Goal: Navigation & Orientation: Find specific page/section

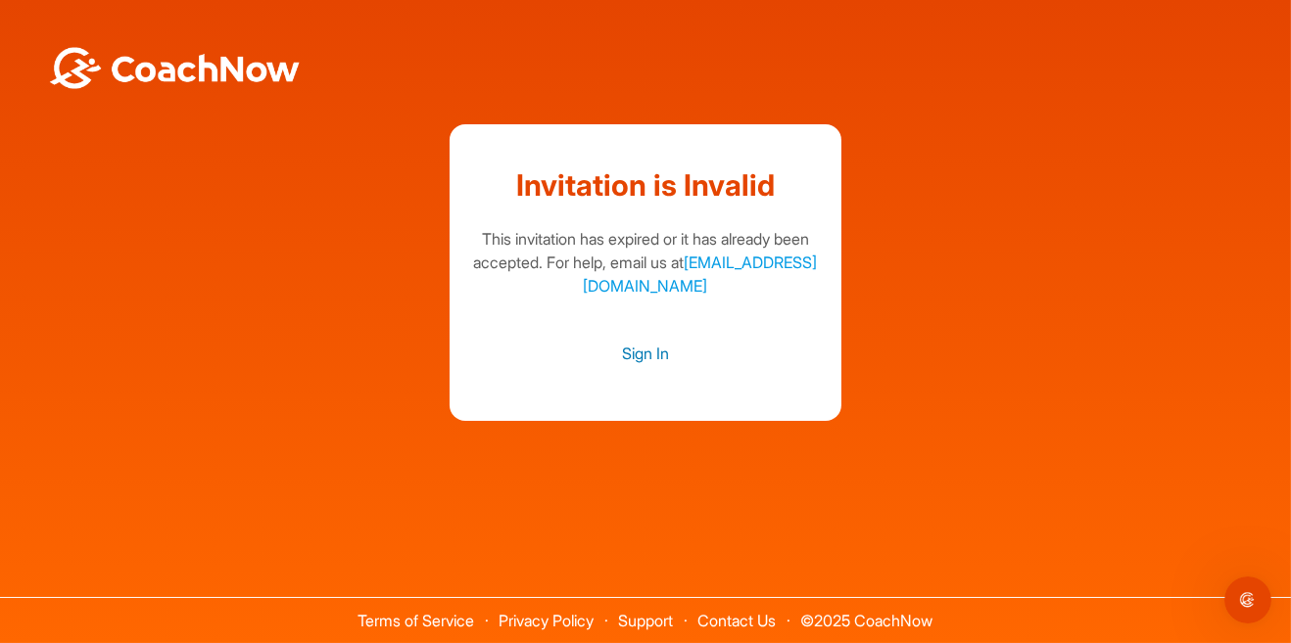
click at [650, 366] on link "Sign In" at bounding box center [645, 353] width 353 height 25
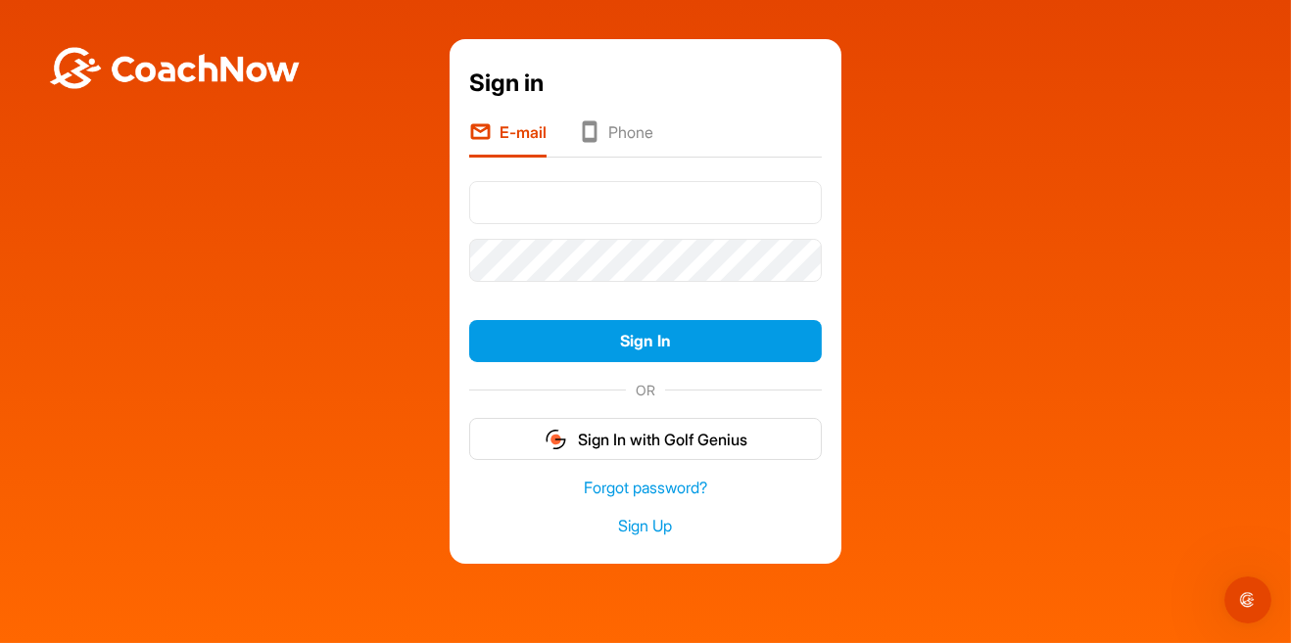
type input "b"
click at [1231, 480] on div "Sign in E-mail Phone bgaines@gainesandco Sign In OR Sign In with Golf Genius Fo…" at bounding box center [645, 301] width 1271 height 525
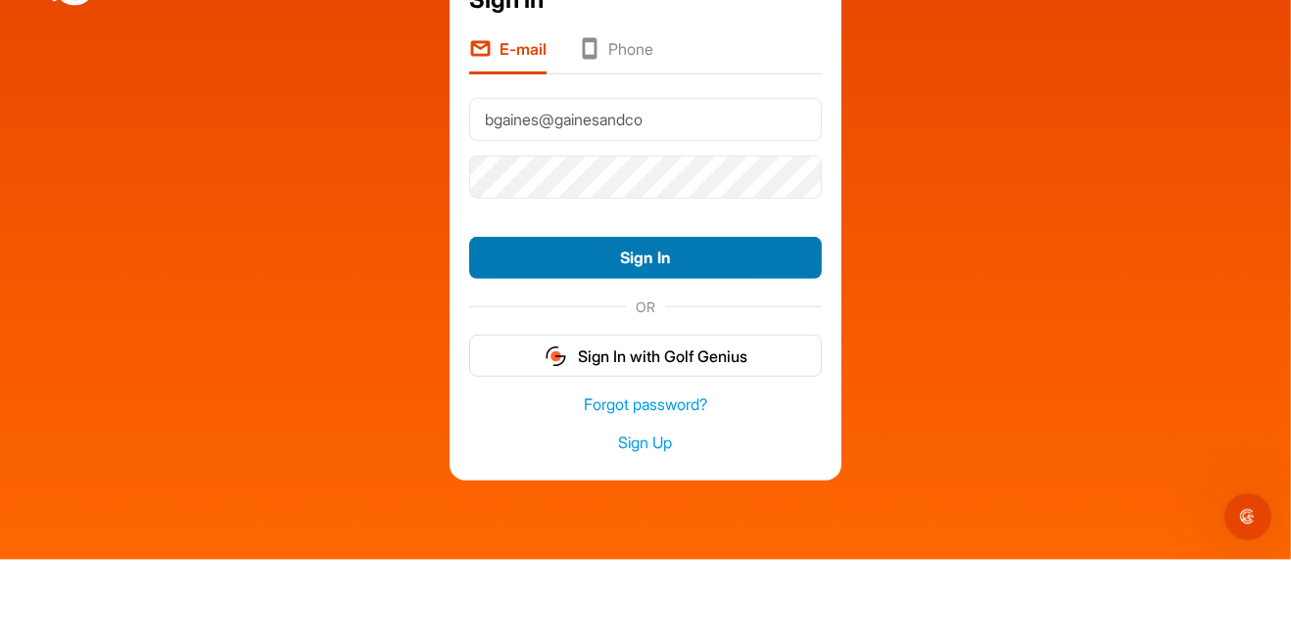
click at [741, 362] on button "Sign In" at bounding box center [645, 341] width 353 height 42
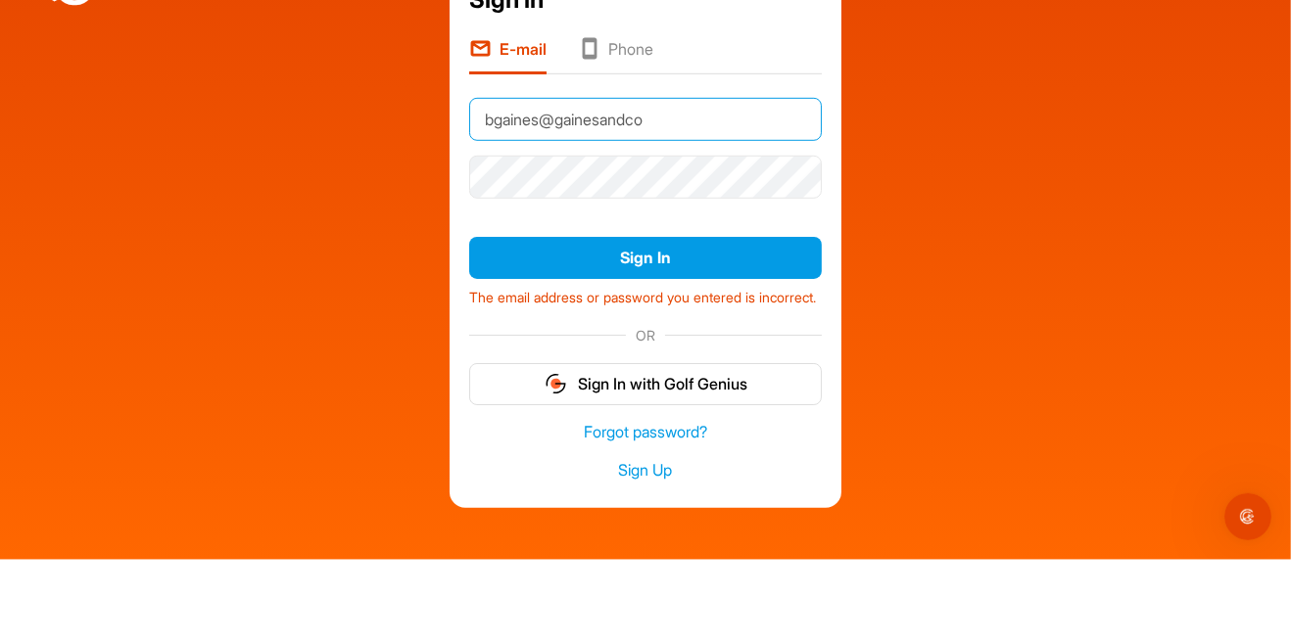
click at [690, 192] on input "bgaines@gainesandco" at bounding box center [645, 202] width 353 height 43
click at [690, 196] on input "bgaines@gainesandco" at bounding box center [645, 202] width 353 height 43
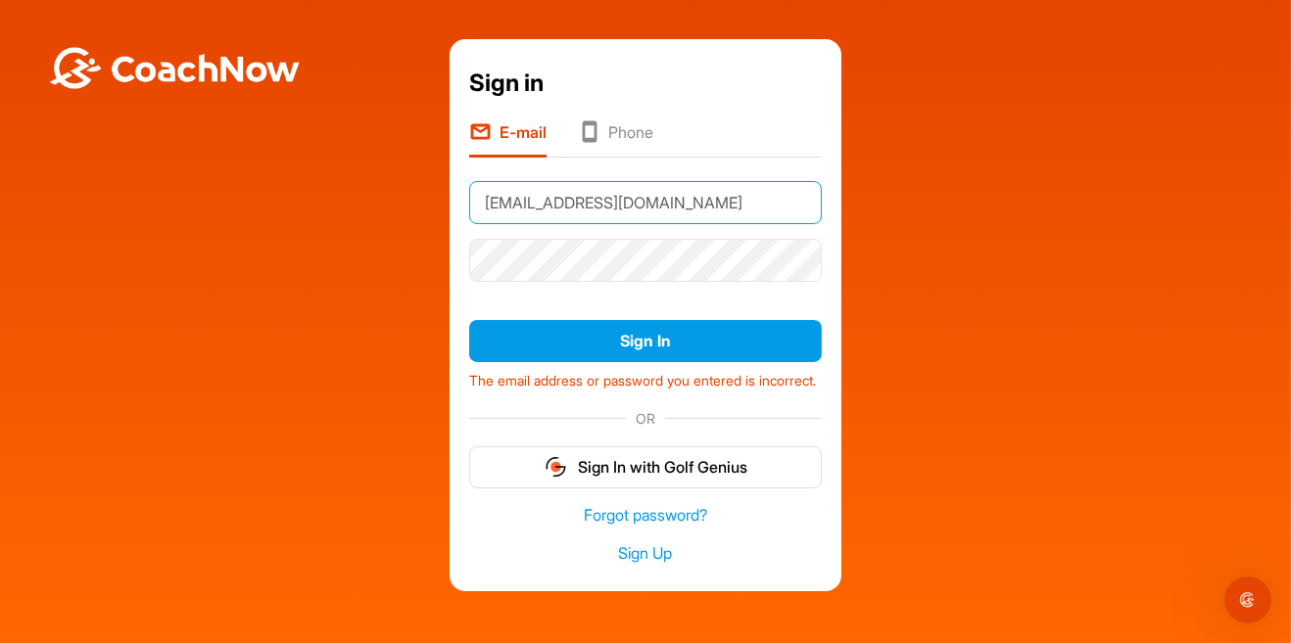
type input "[EMAIL_ADDRESS][DOMAIN_NAME]"
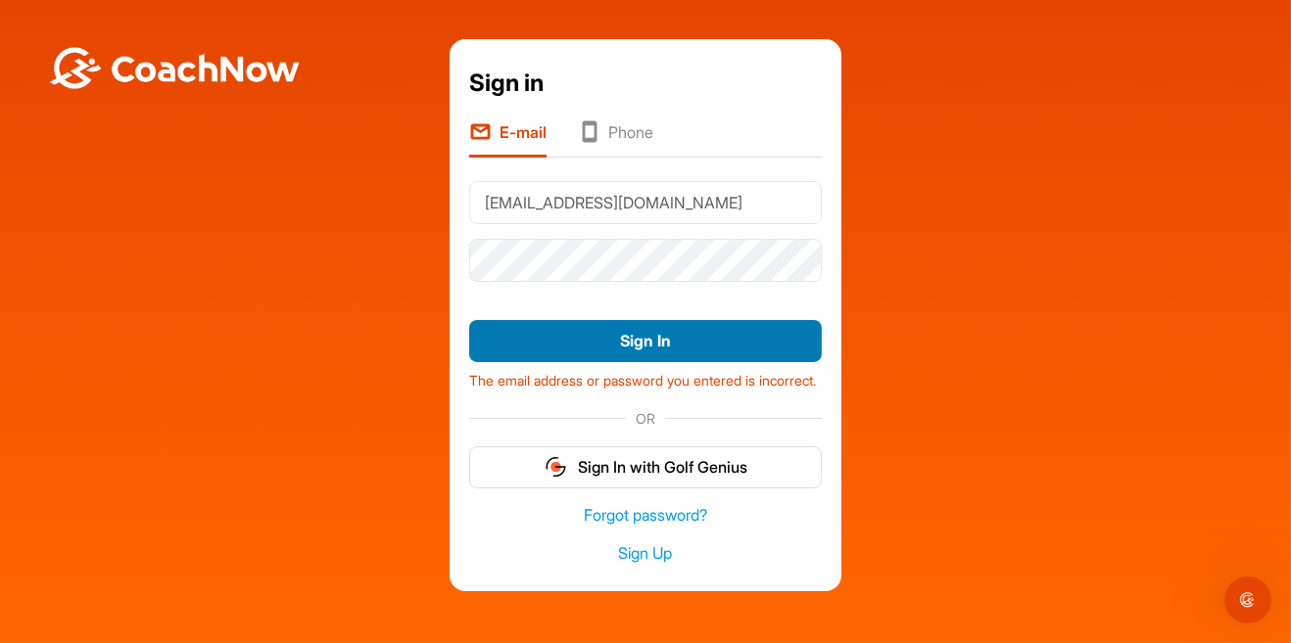
click at [793, 344] on button "Sign In" at bounding box center [645, 341] width 353 height 42
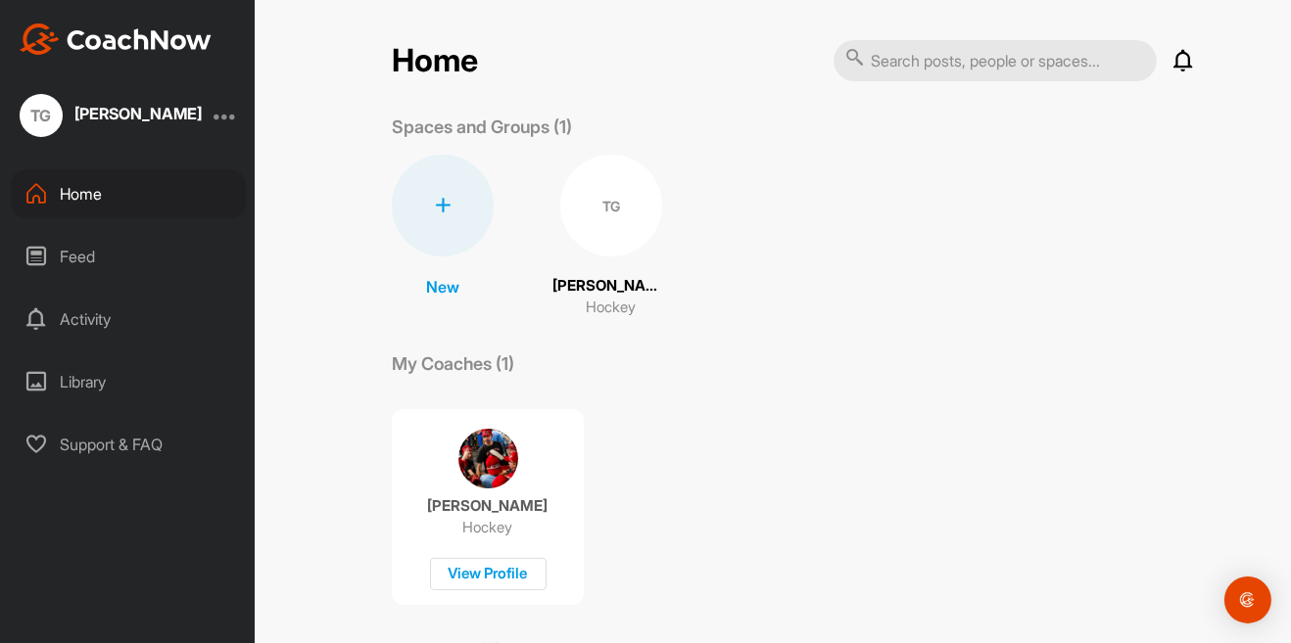
click at [60, 269] on div "Feed" at bounding box center [128, 256] width 235 height 49
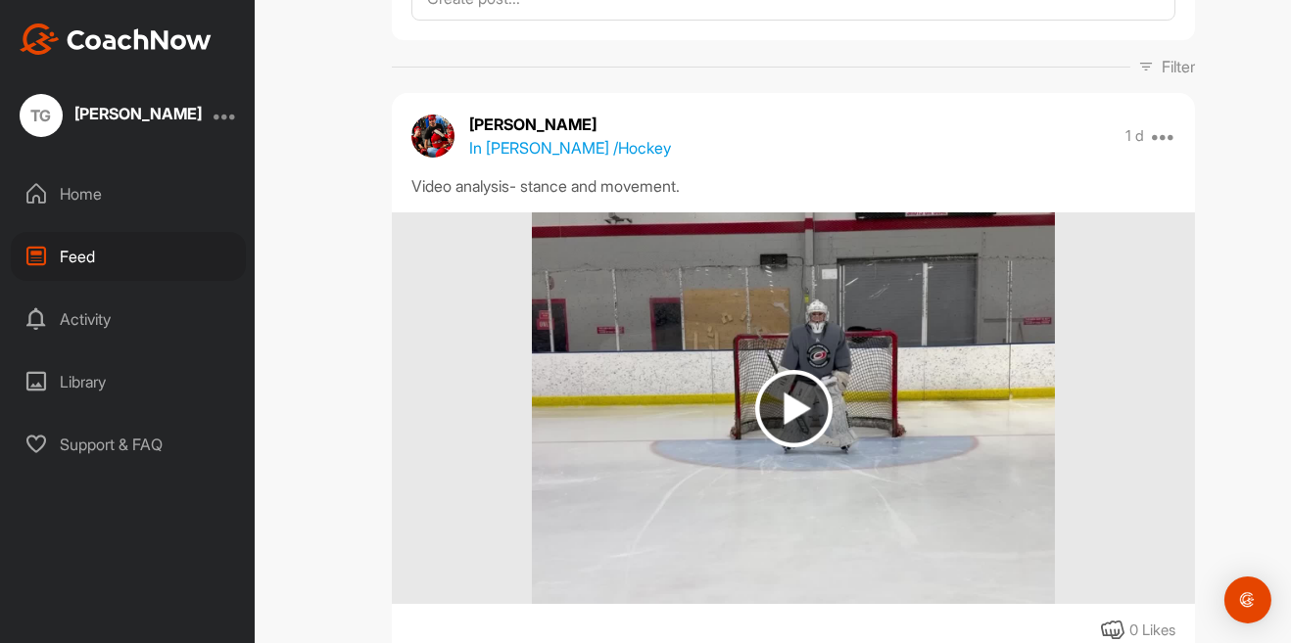
scroll to position [197, 0]
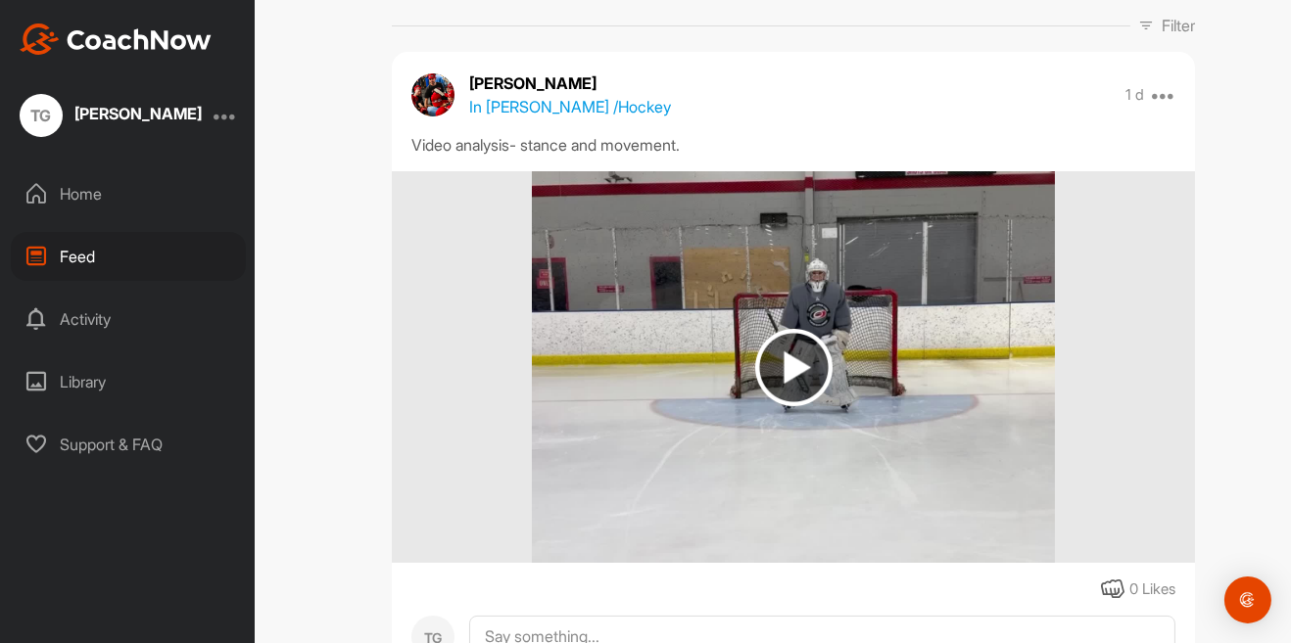
click at [853, 381] on img at bounding box center [793, 367] width 522 height 392
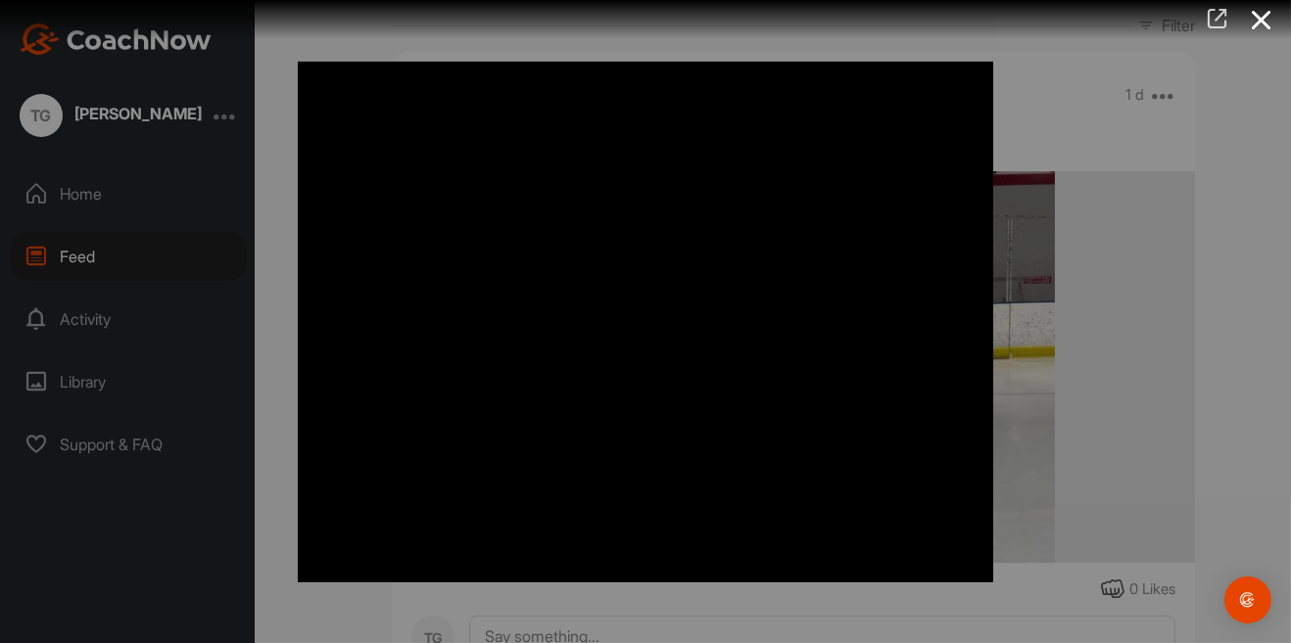
click at [1208, 15] on icon at bounding box center [1216, 19] width 23 height 22
